Goal: Navigation & Orientation: Understand site structure

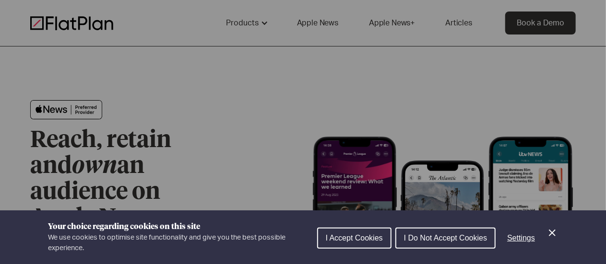
drag, startPoint x: 356, startPoint y: 242, endPoint x: 376, endPoint y: 238, distance: 20.5
click at [356, 241] on span "I Accept Cookies" at bounding box center [354, 238] width 57 height 8
